Goal: Transaction & Acquisition: Purchase product/service

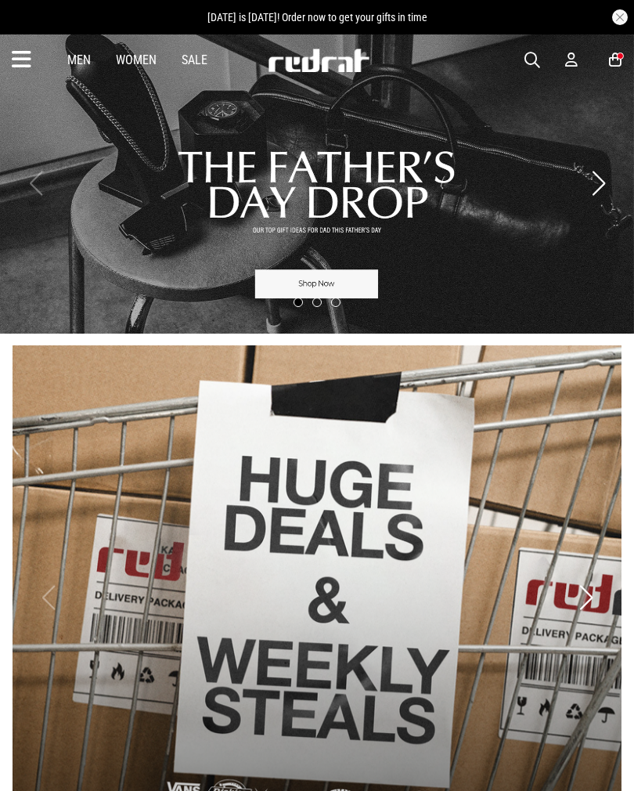
click at [29, 58] on icon at bounding box center [22, 60] width 20 height 26
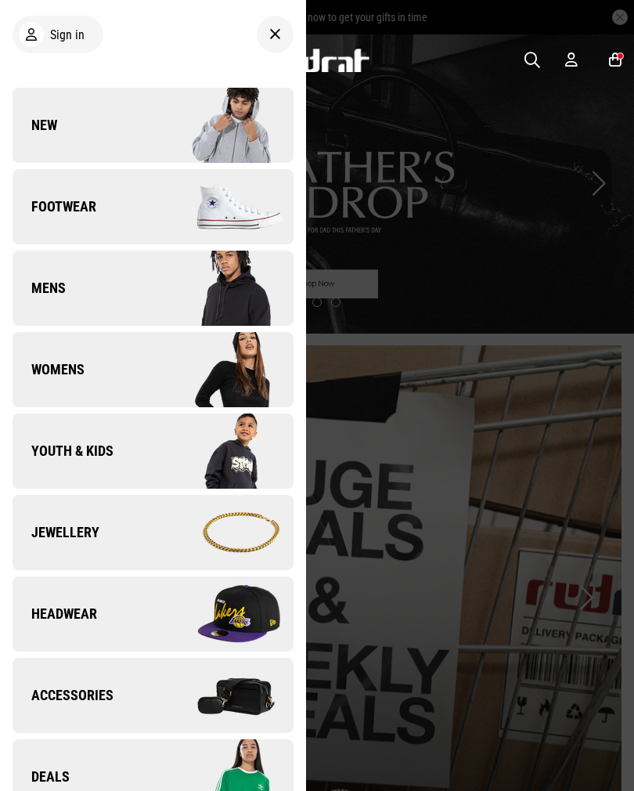
click at [128, 115] on link "New" at bounding box center [153, 125] width 281 height 75
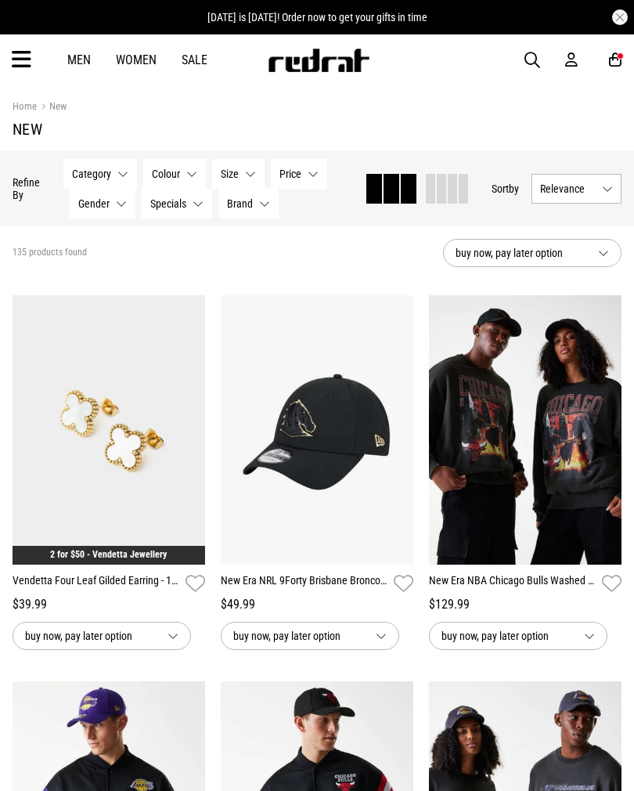
click at [30, 54] on icon at bounding box center [22, 60] width 20 height 26
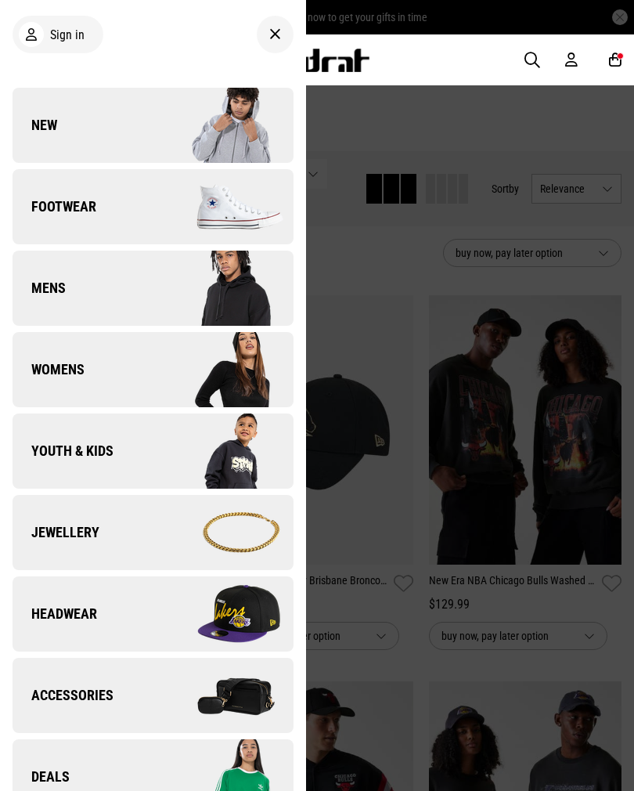
click at [196, 612] on img at bounding box center [223, 614] width 140 height 78
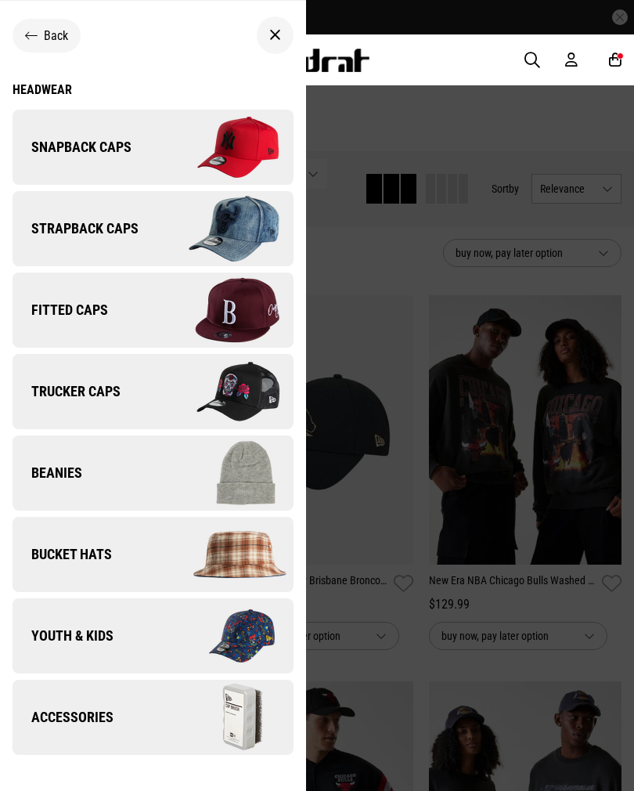
click at [48, 84] on div "Headwear" at bounding box center [153, 89] width 281 height 15
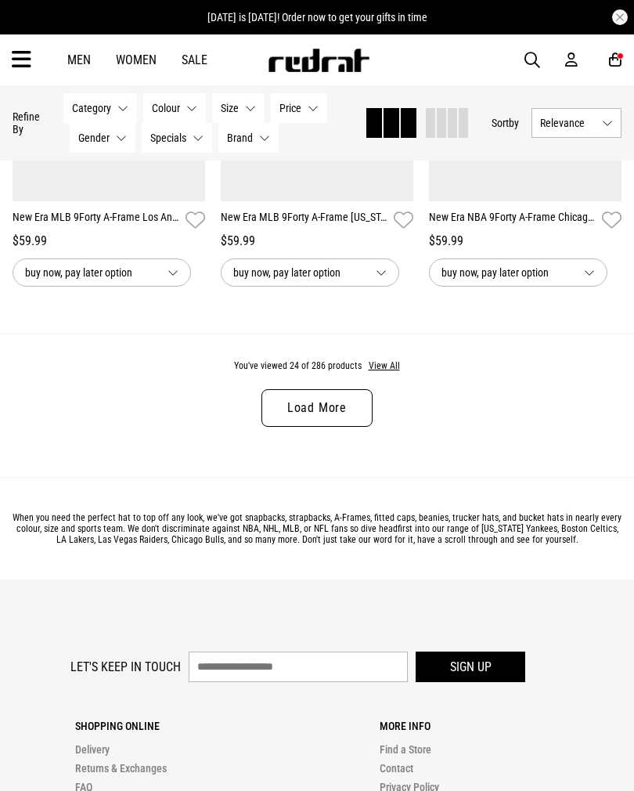
scroll to position [3022, 0]
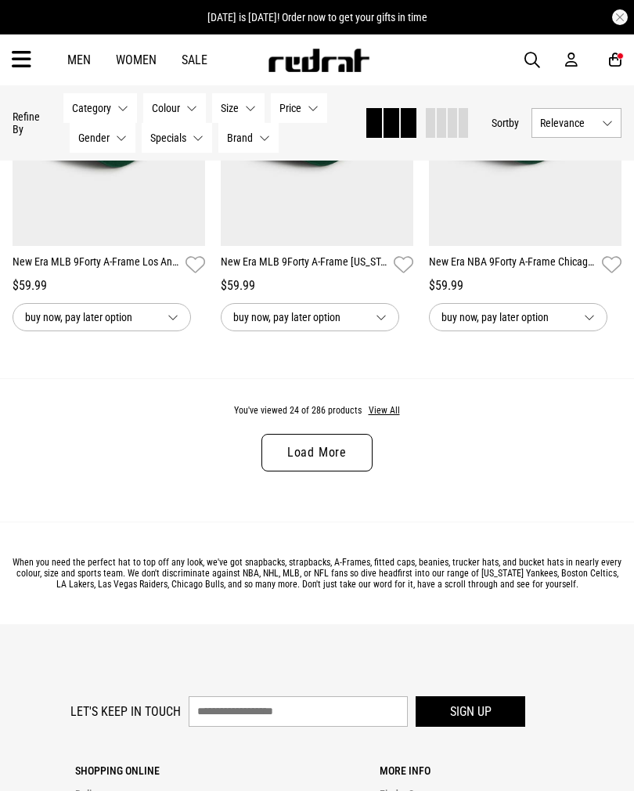
click at [333, 461] on link "Load More" at bounding box center [316, 453] width 111 height 38
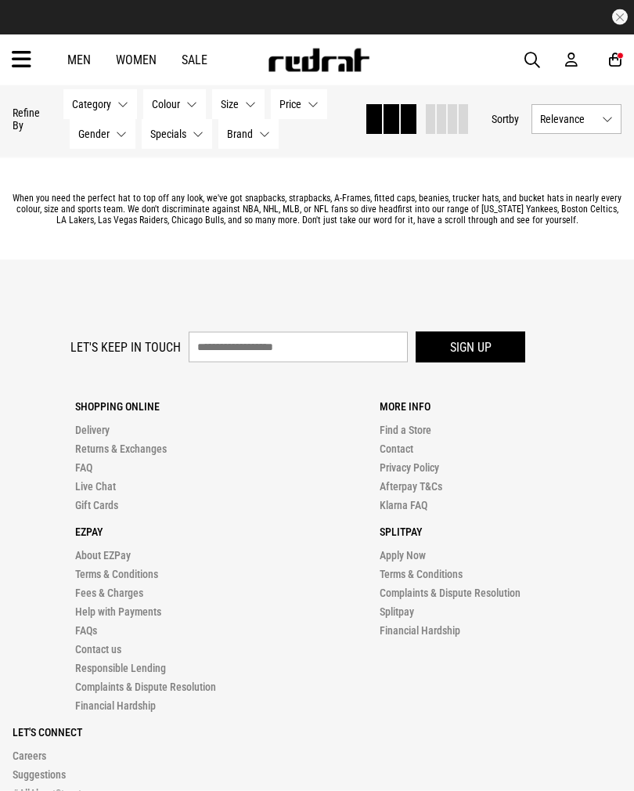
scroll to position [6477, 0]
click at [486, 564] on li "Apply Now" at bounding box center [501, 554] width 242 height 19
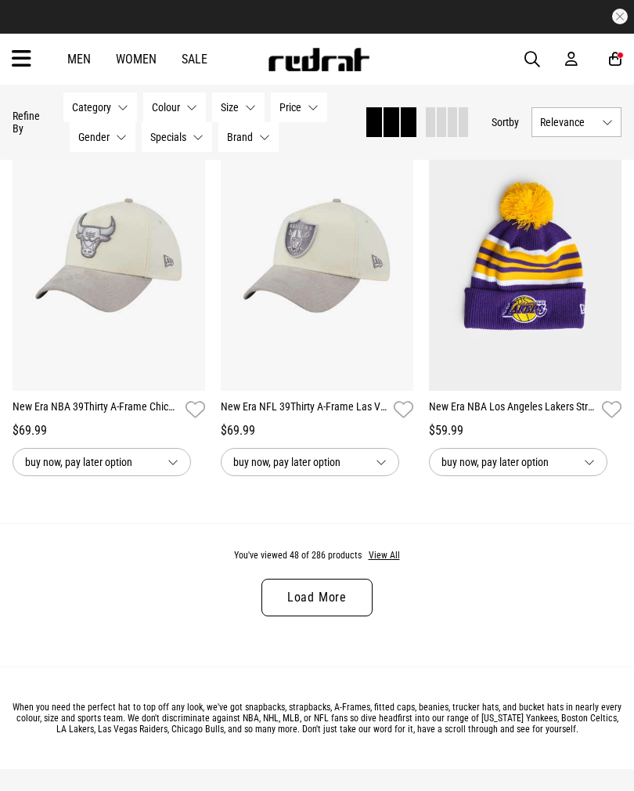
scroll to position [5967, 0]
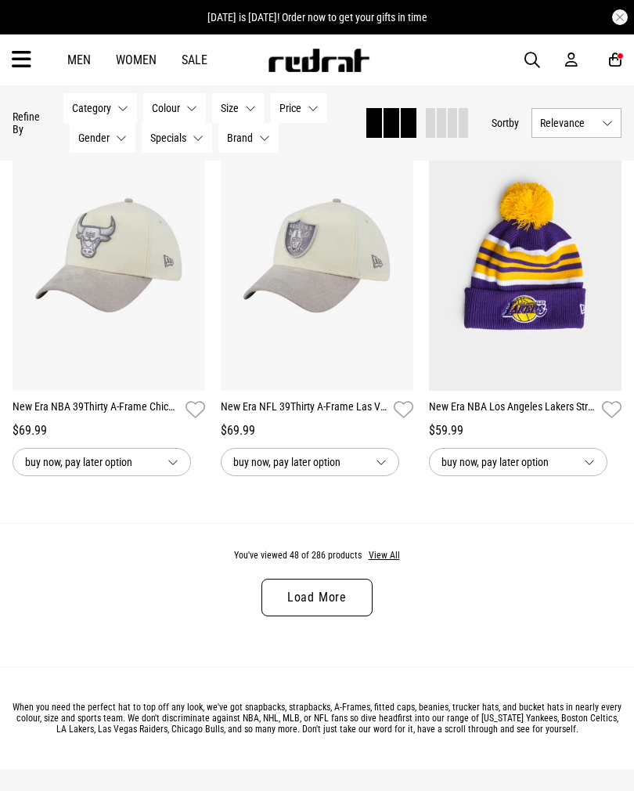
click at [340, 616] on link "Load More" at bounding box center [316, 597] width 111 height 38
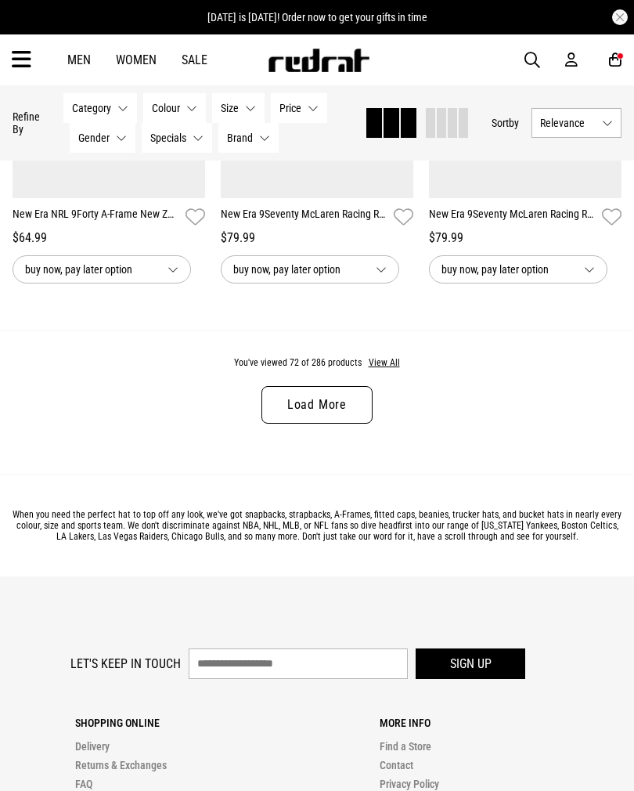
scroll to position [9241, 0]
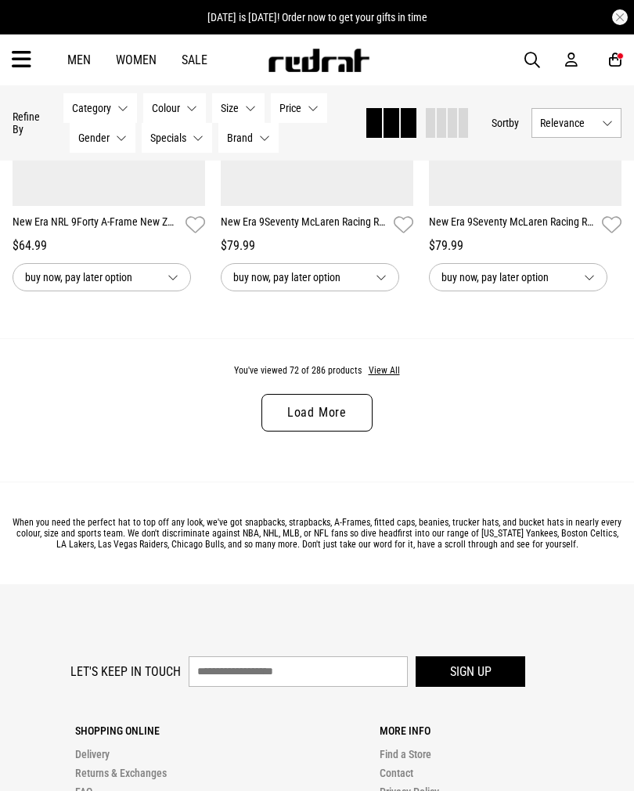
click at [344, 431] on link "Load More" at bounding box center [316, 413] width 111 height 38
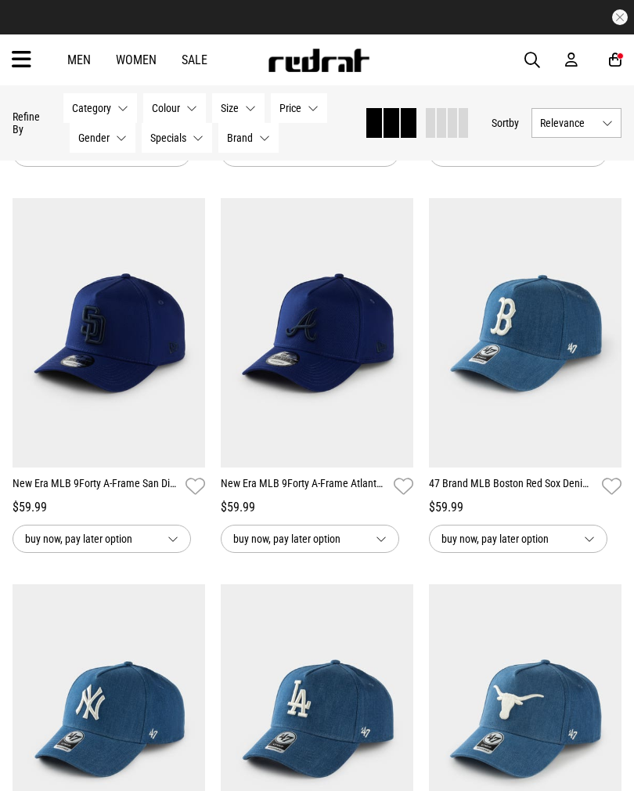
scroll to position [10910, 0]
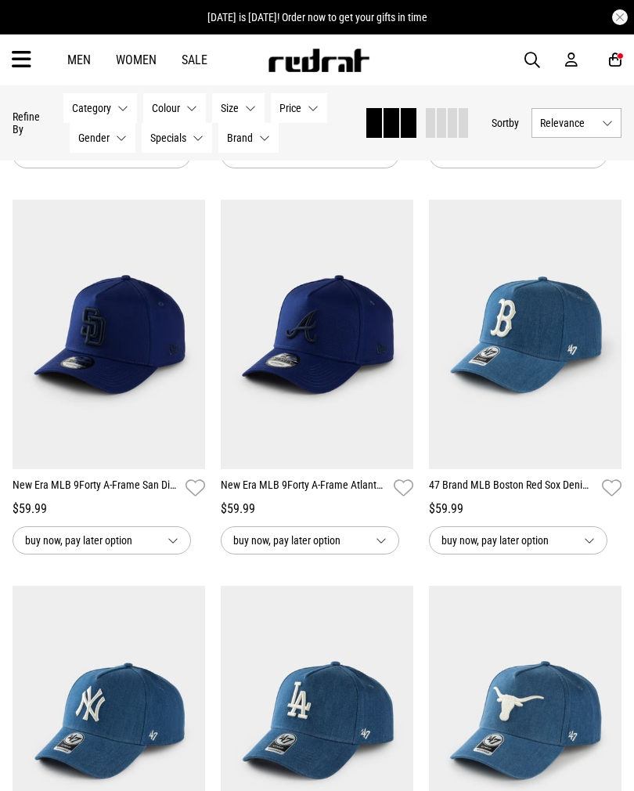
click at [130, 462] on img at bounding box center [109, 334] width 193 height 269
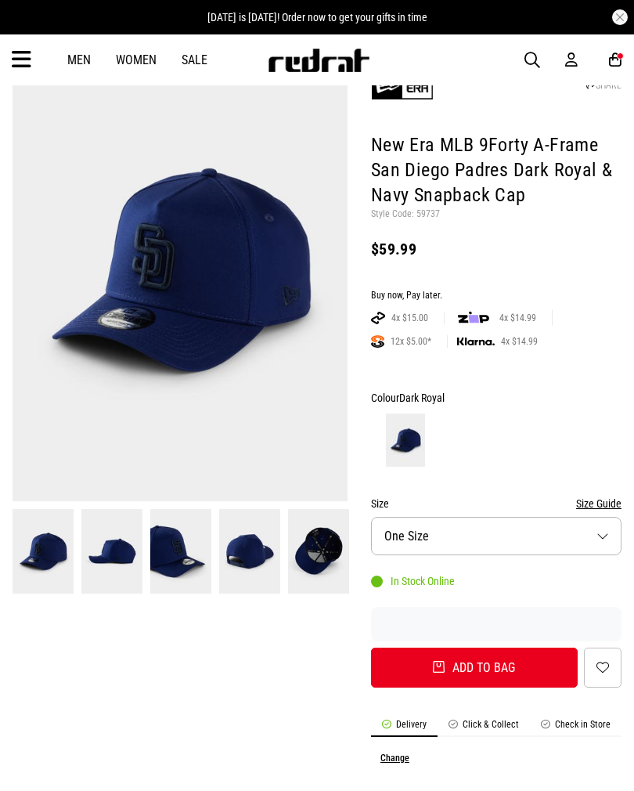
scroll to position [108, 0]
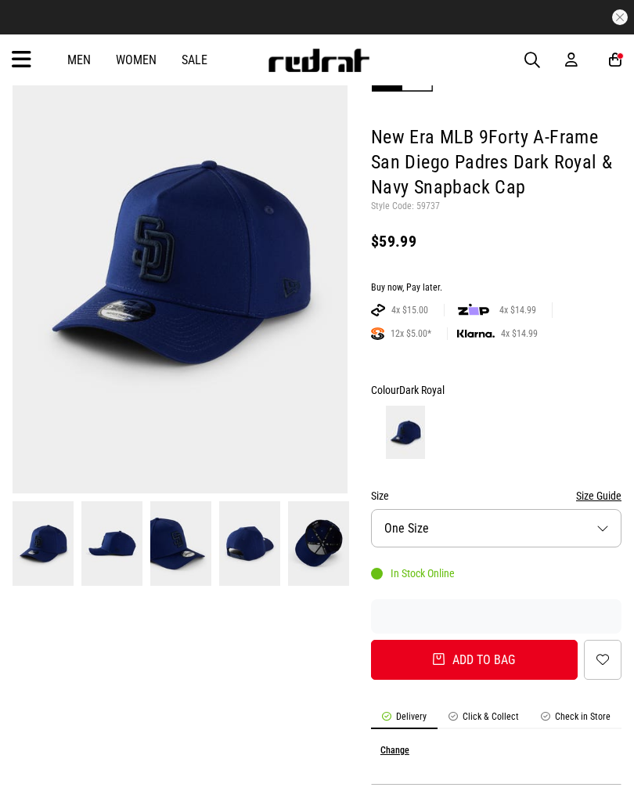
click at [516, 658] on button "Add to bag" at bounding box center [474, 660] width 207 height 40
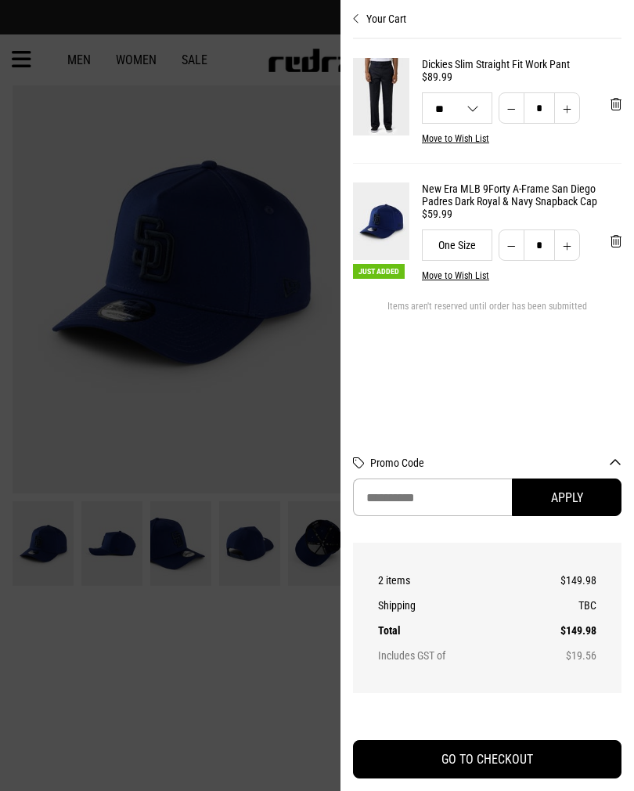
click at [633, 110] on div "Your Cart Dickies Slim Straight Fit Work Pant $89.99 30 28 30 36 38 40 42 ** **…" at bounding box center [488, 395] width 294 height 791
click at [618, 93] on button "'Remove from cart" at bounding box center [616, 104] width 36 height 39
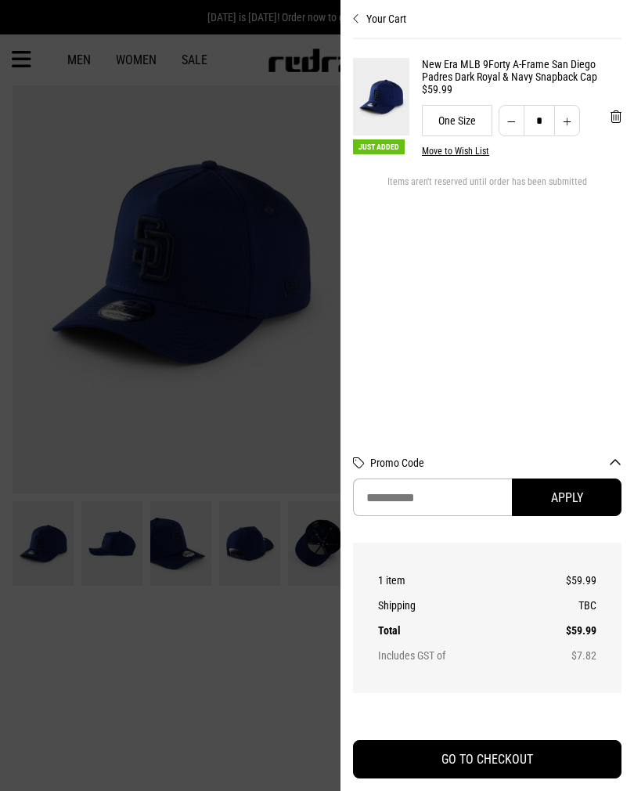
click at [387, 25] on button "Your Cart" at bounding box center [487, 12] width 268 height 25
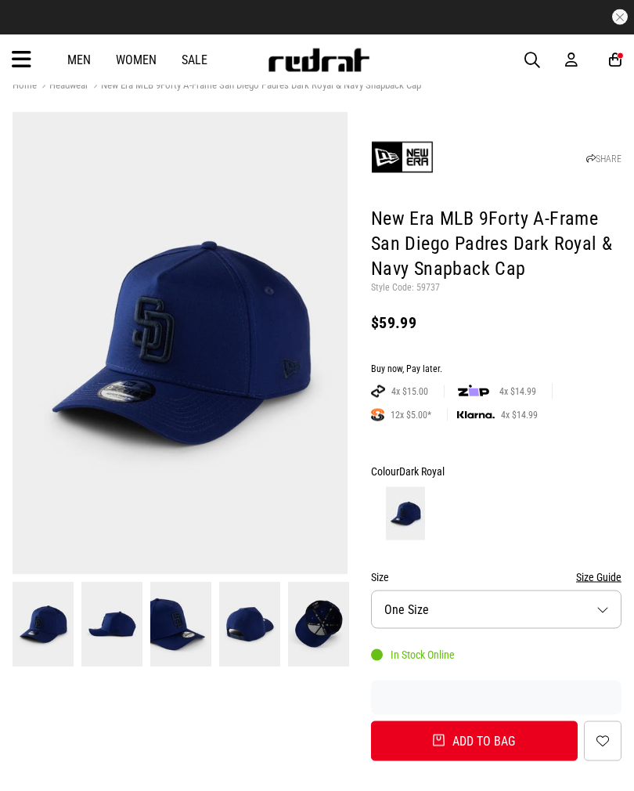
scroll to position [0, 0]
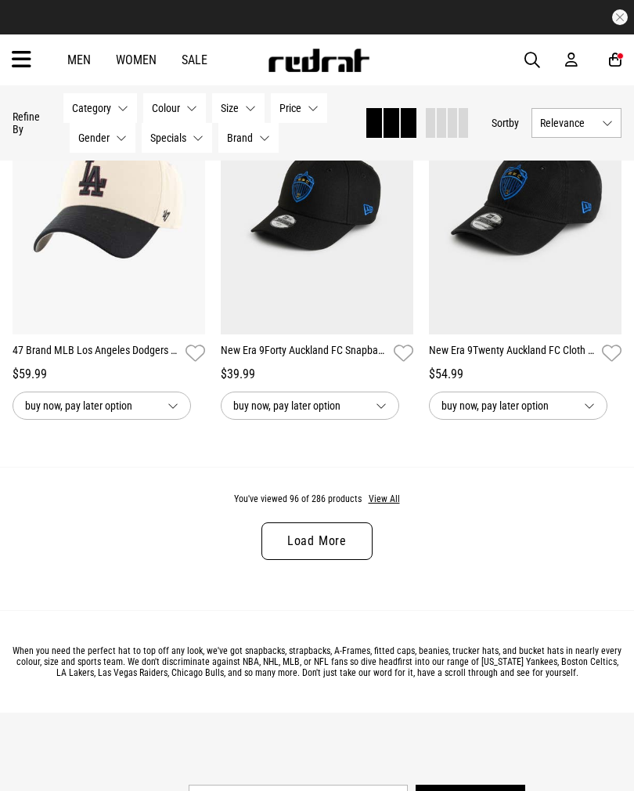
scroll to position [3028, 0]
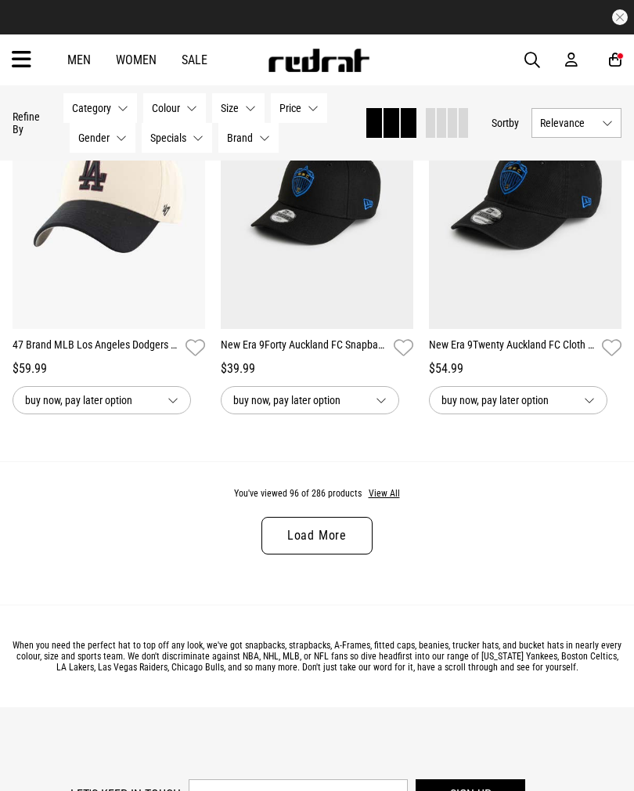
click at [349, 539] on link "Load More" at bounding box center [316, 536] width 111 height 38
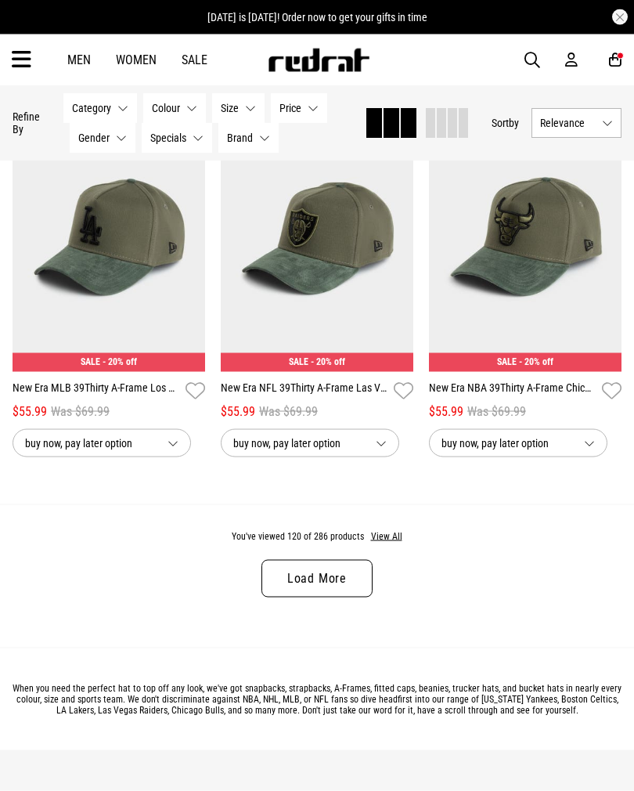
scroll to position [6075, 0]
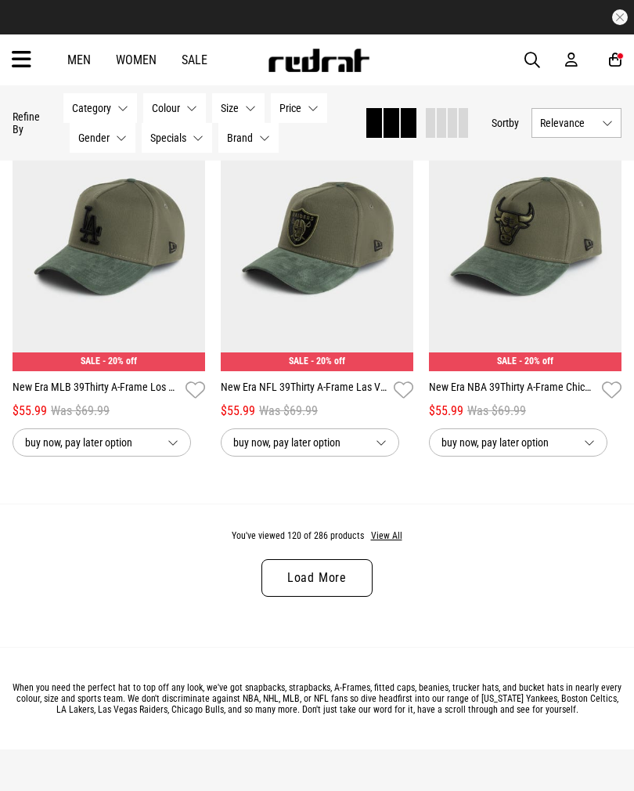
click at [330, 596] on link "Load More" at bounding box center [316, 578] width 111 height 38
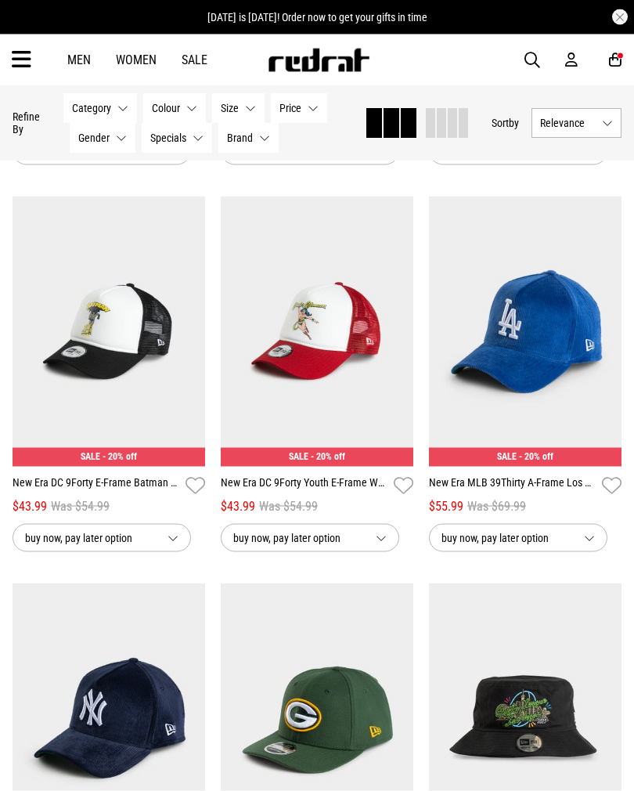
scroll to position [6712, 0]
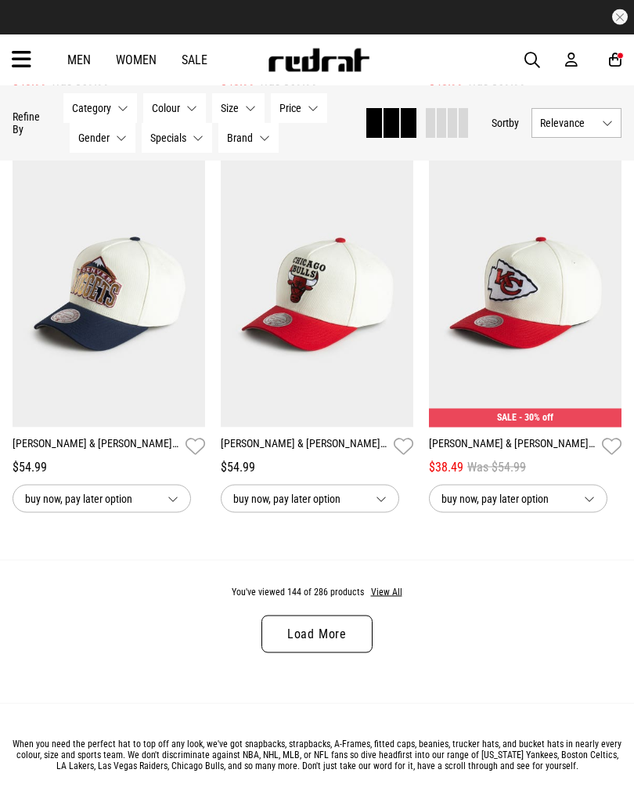
click at [344, 653] on link "Load More" at bounding box center [316, 634] width 111 height 38
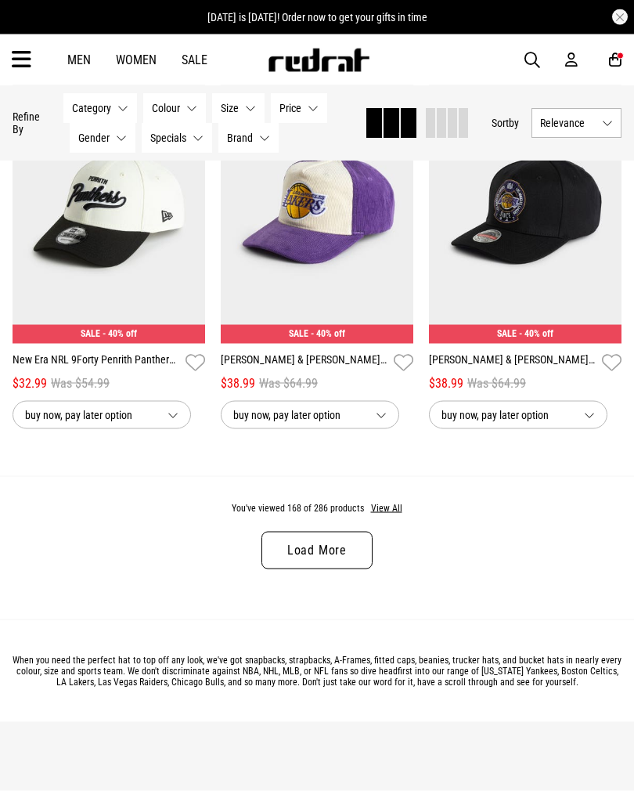
scroll to position [12317, 0]
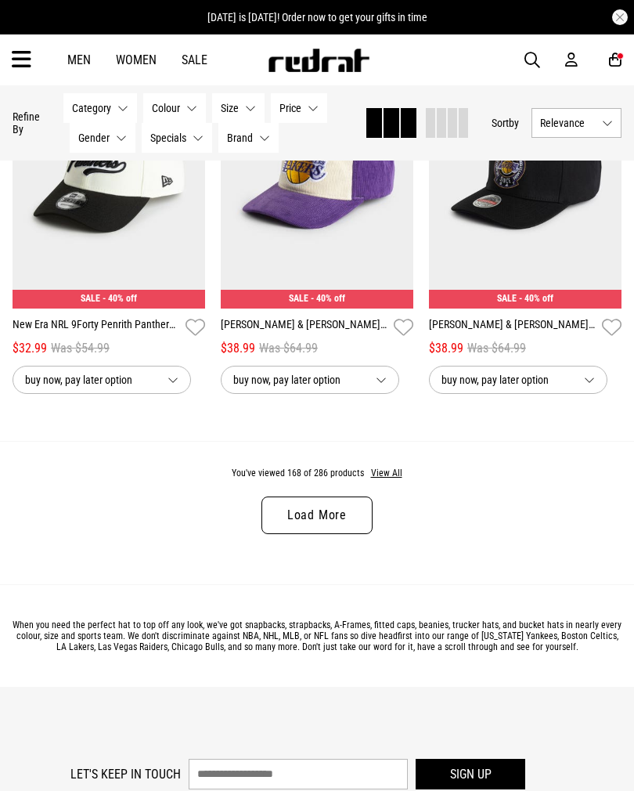
click at [353, 534] on link "Load More" at bounding box center [316, 515] width 111 height 38
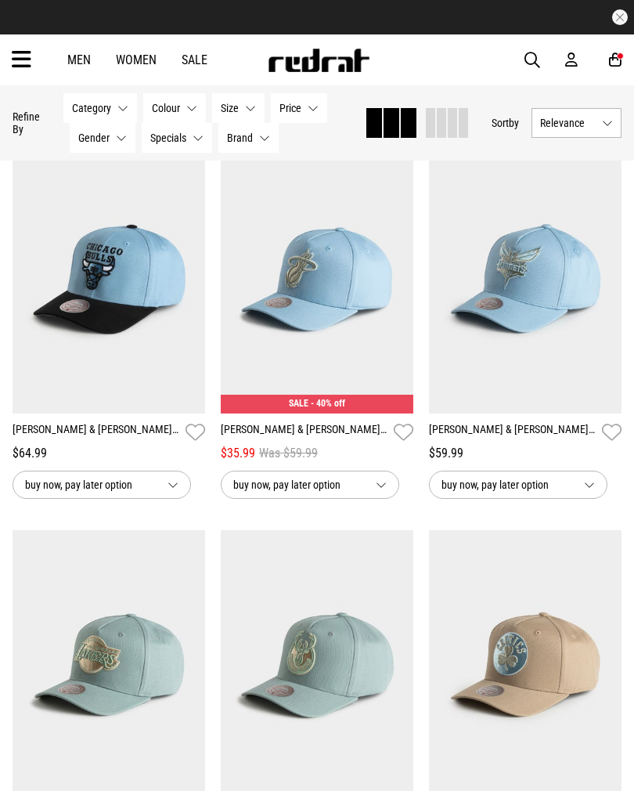
scroll to position [12983, 0]
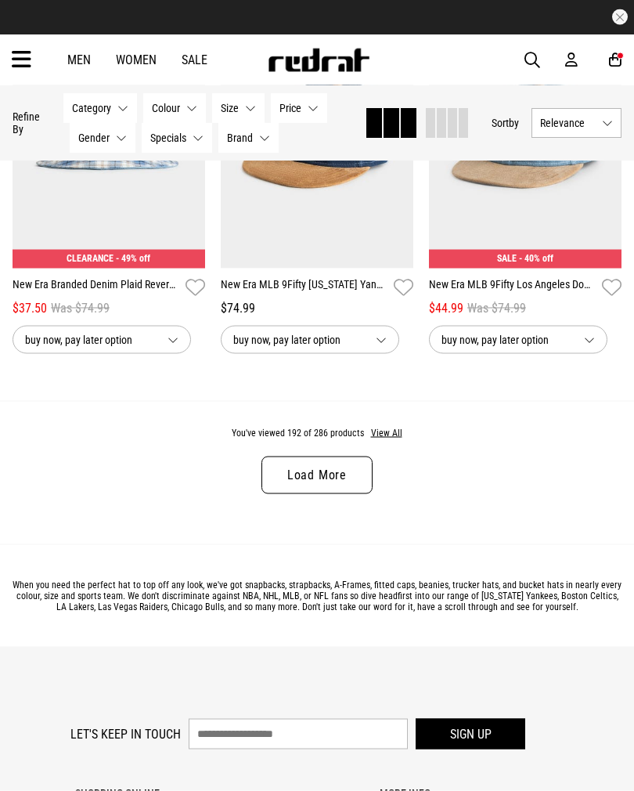
click at [356, 494] on link "Load More" at bounding box center [316, 475] width 111 height 38
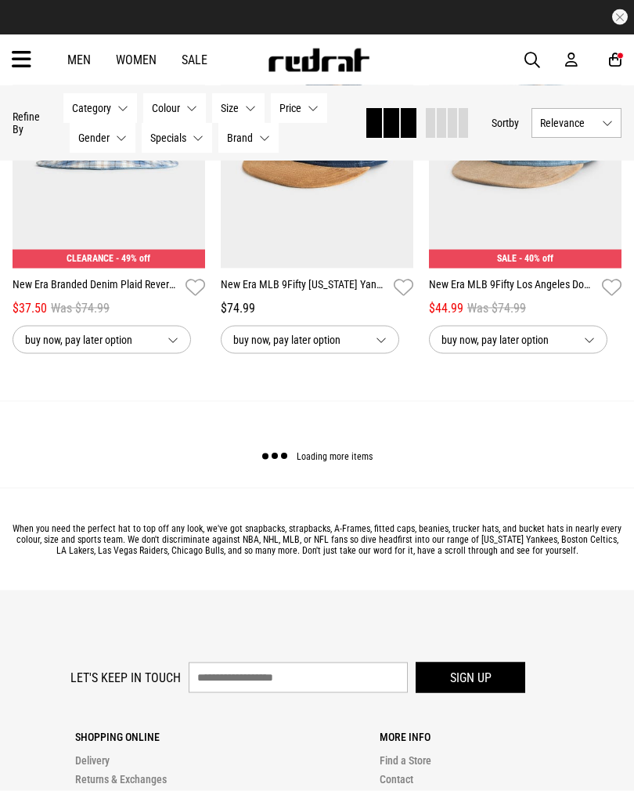
scroll to position [15447, 0]
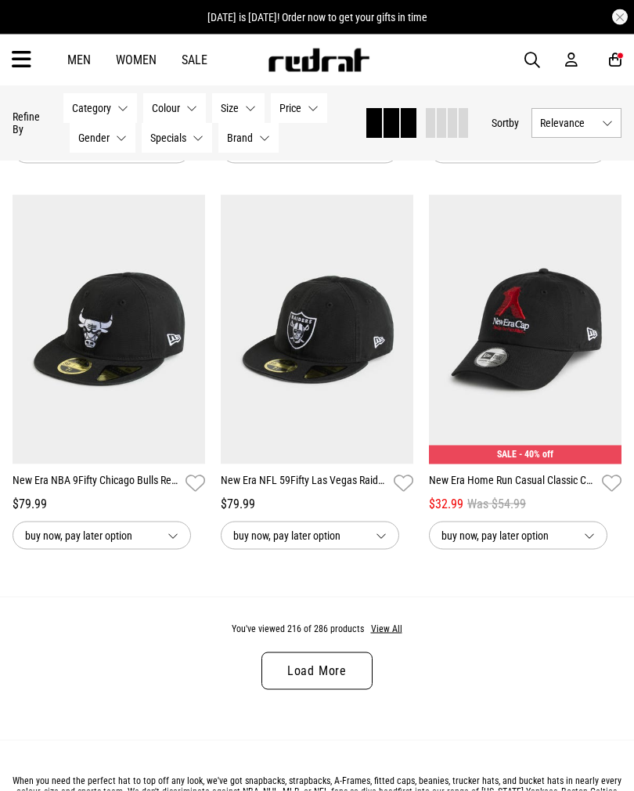
scroll to position [18342, 0]
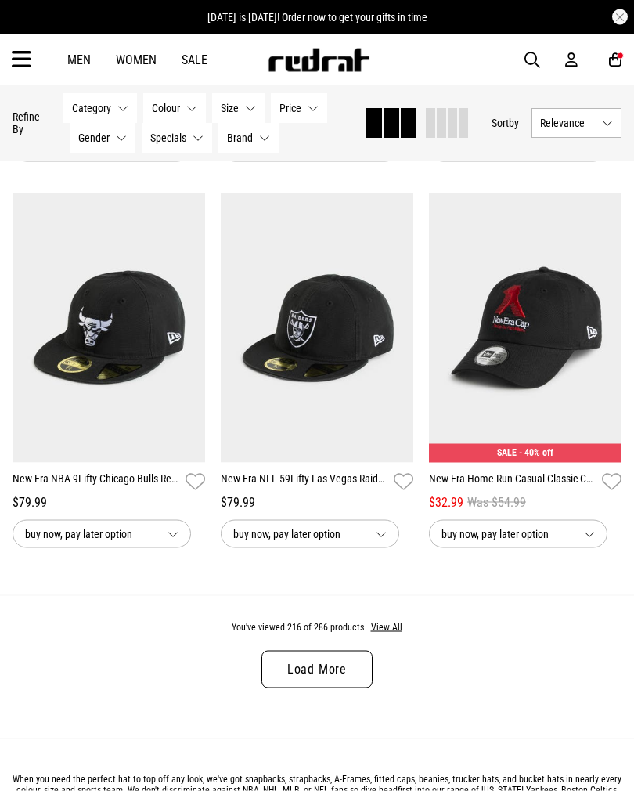
click at [305, 688] on link "Load More" at bounding box center [316, 669] width 111 height 38
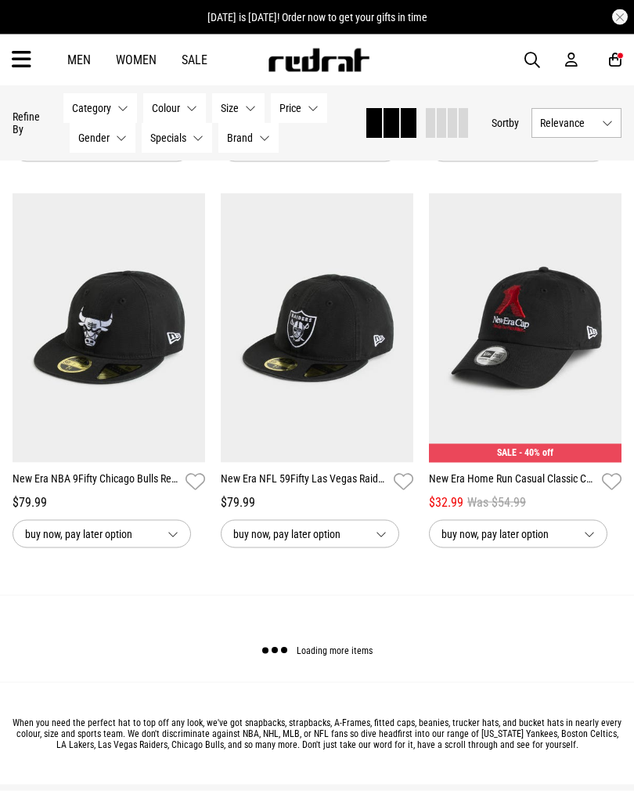
scroll to position [18343, 0]
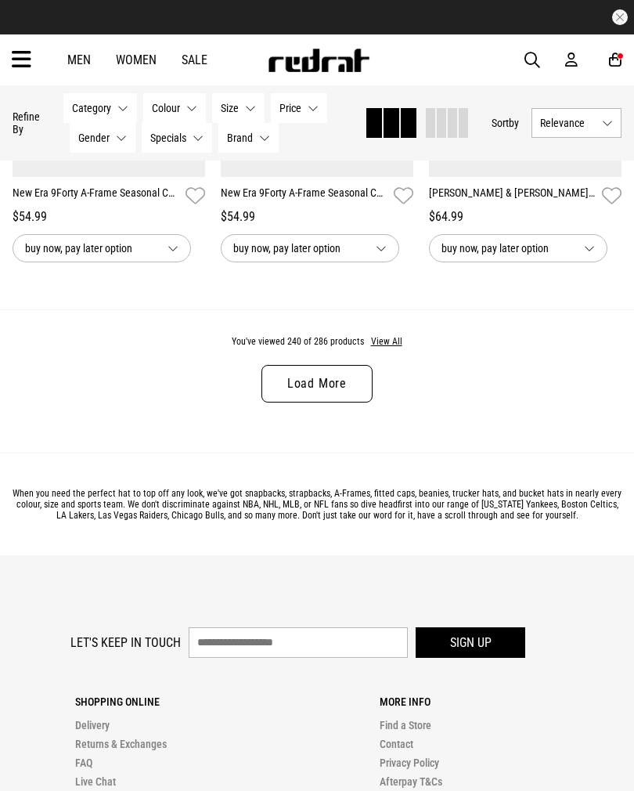
scroll to position [21724, 0]
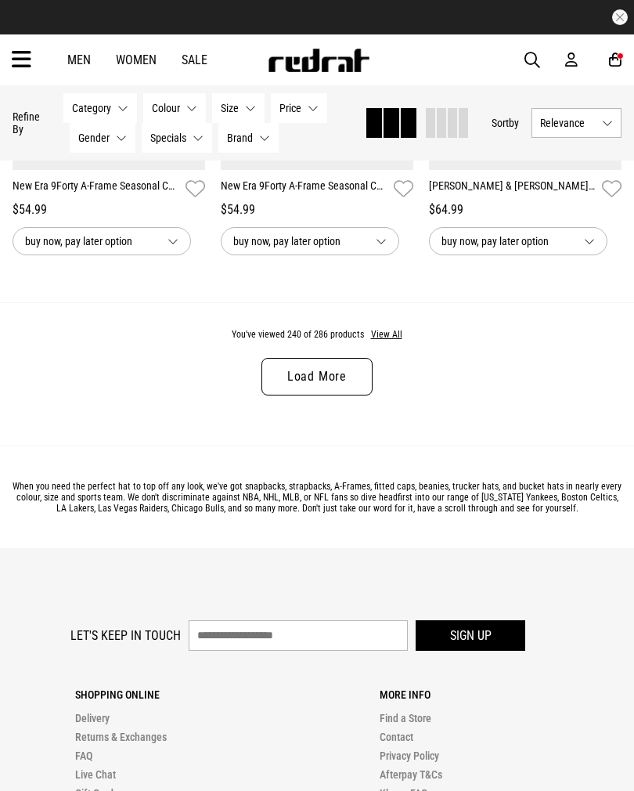
click at [298, 395] on link "Load More" at bounding box center [316, 377] width 111 height 38
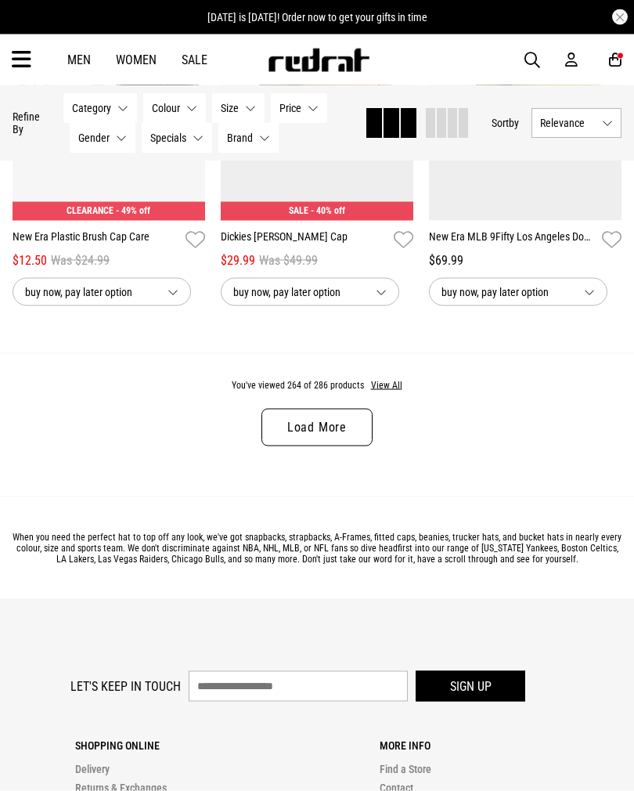
scroll to position [24764, 0]
click at [304, 445] on link "Load More" at bounding box center [316, 427] width 111 height 38
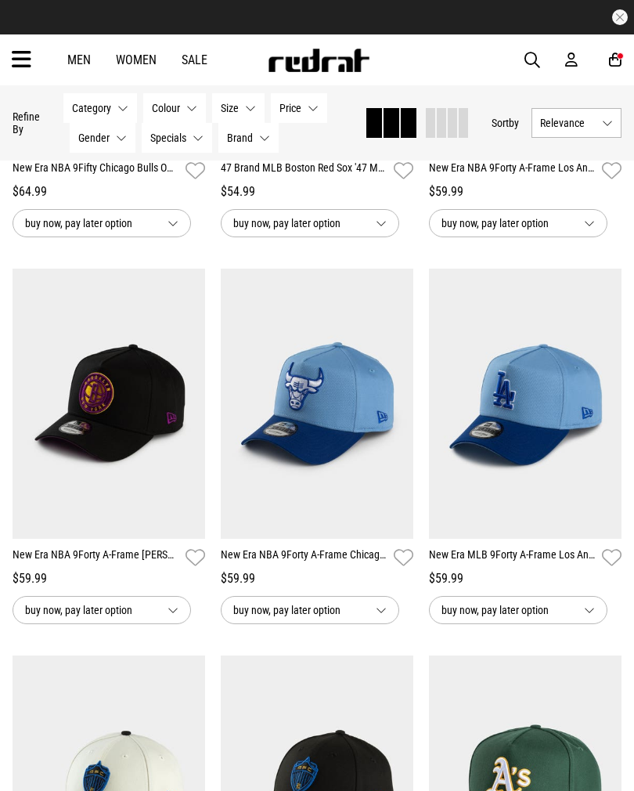
scroll to position [25980, 0]
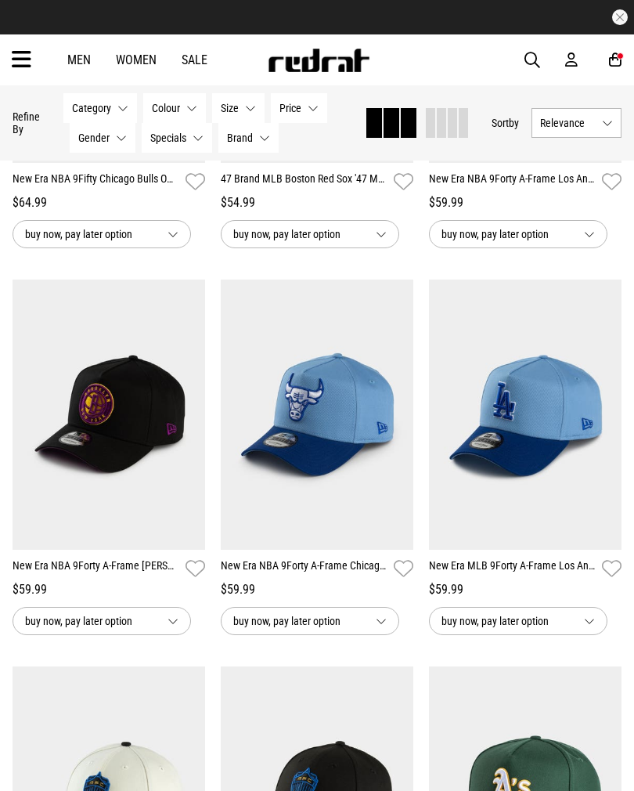
click at [20, 70] on icon at bounding box center [22, 60] width 20 height 26
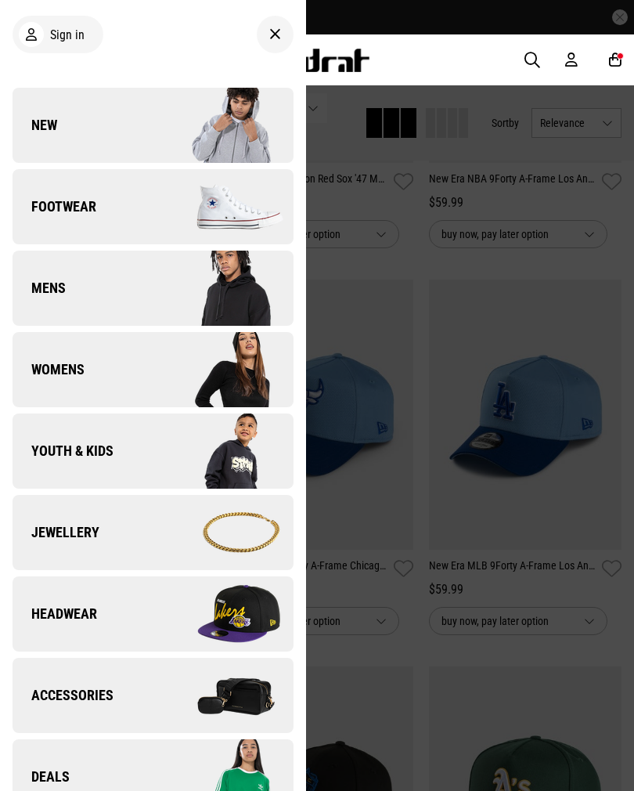
click at [77, 132] on link "New" at bounding box center [153, 125] width 281 height 75
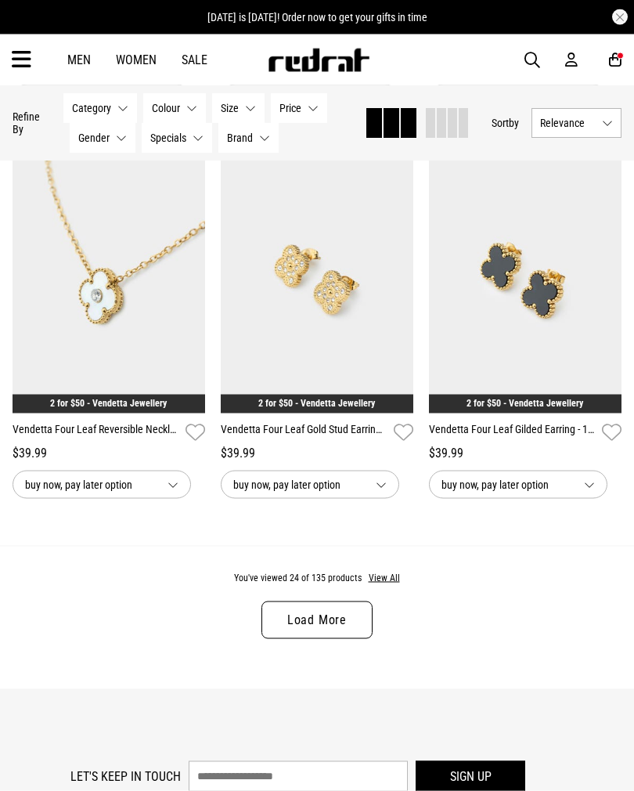
scroll to position [2856, 0]
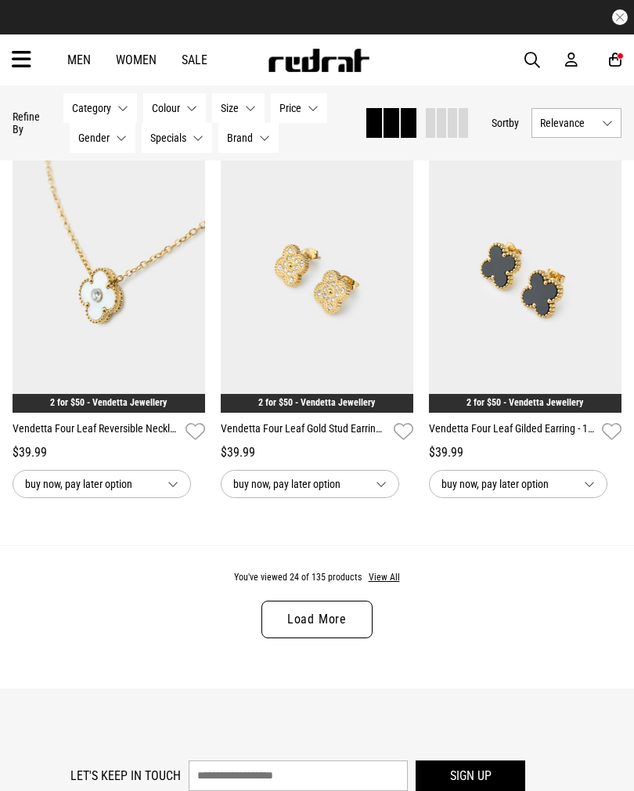
click at [290, 631] on link "Load More" at bounding box center [316, 619] width 111 height 38
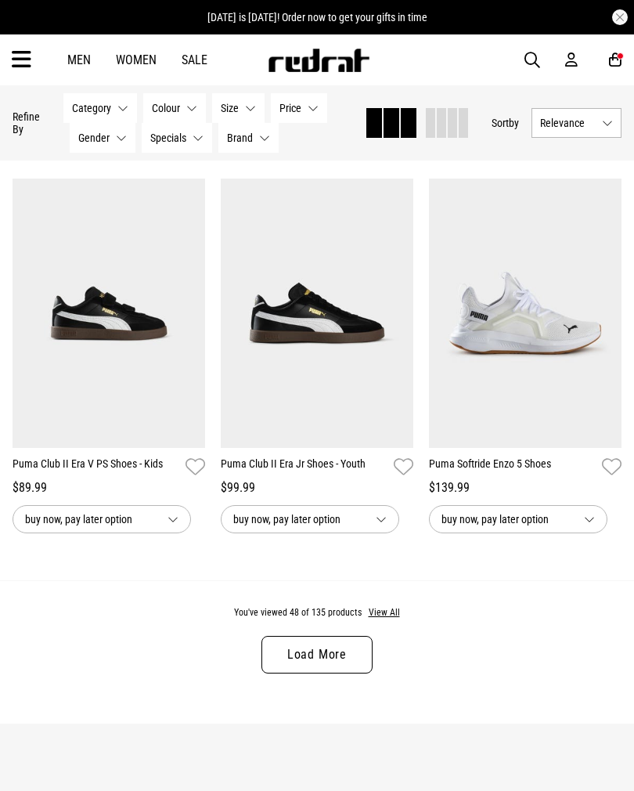
scroll to position [5912, 0]
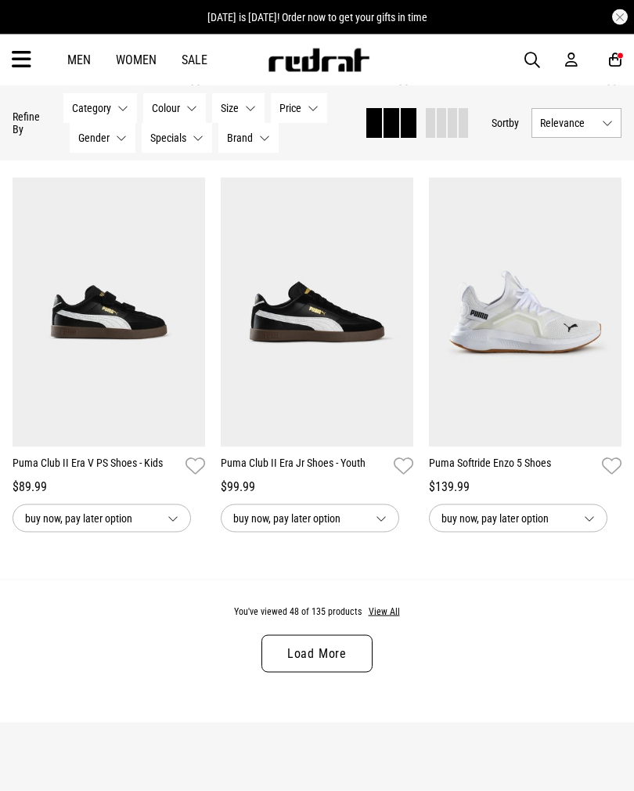
click at [355, 672] on link "Load More" at bounding box center [316, 654] width 111 height 38
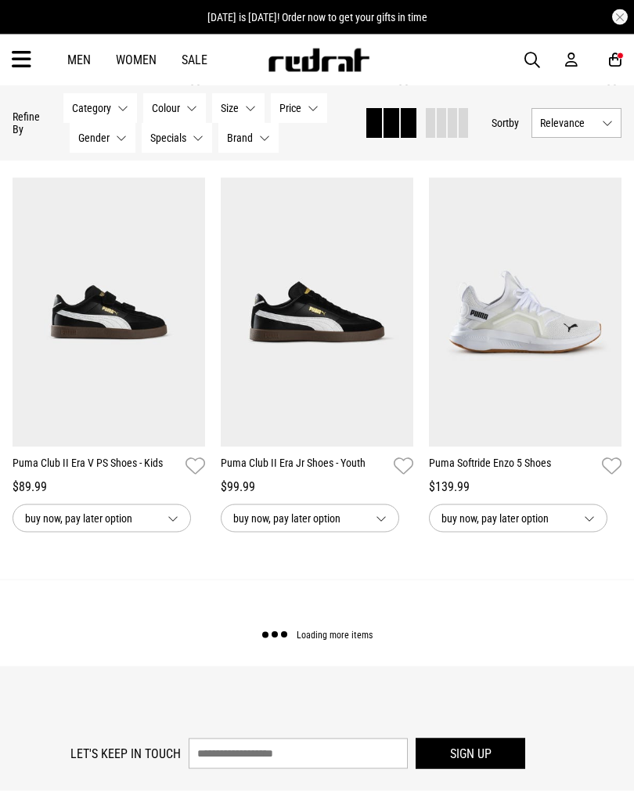
scroll to position [5912, 0]
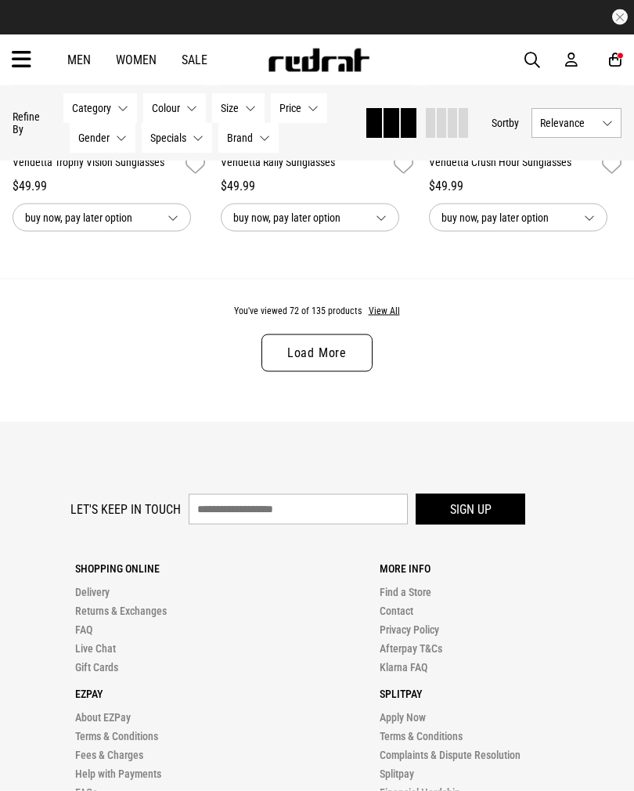
scroll to position [9304, 0]
